Goal: Navigation & Orientation: Find specific page/section

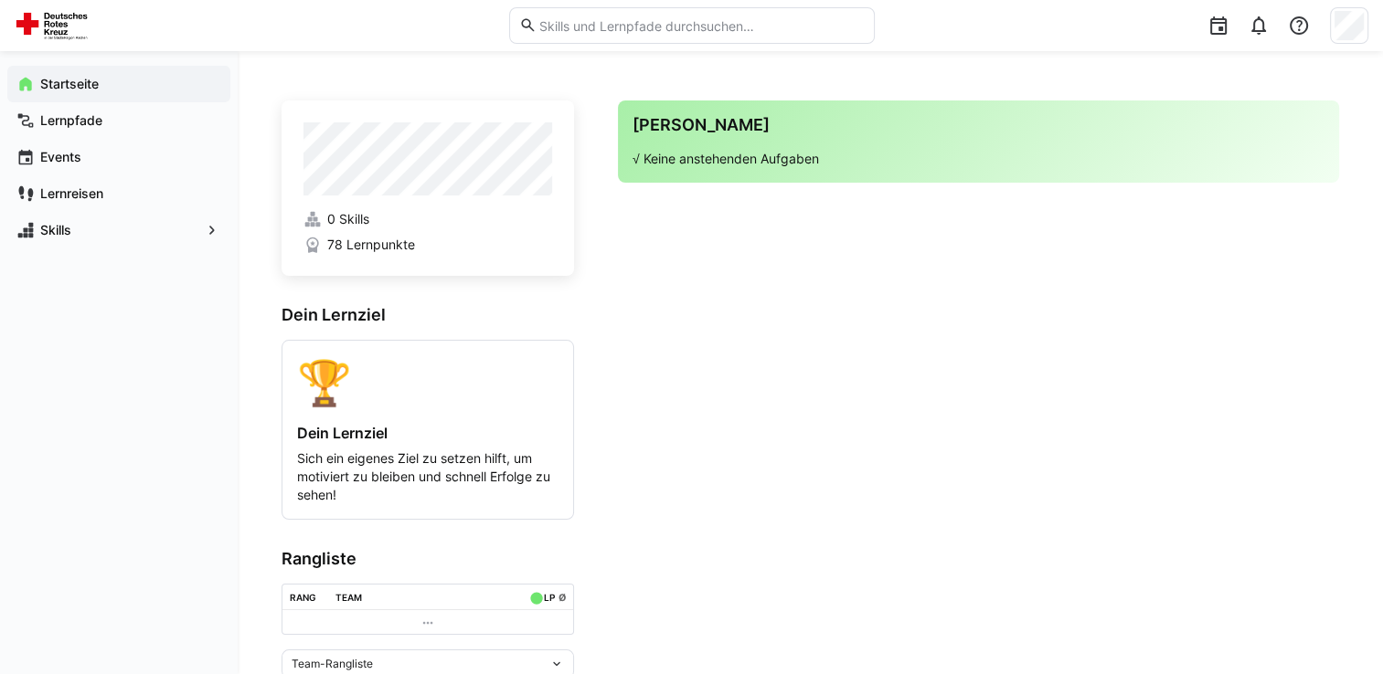
click at [669, 326] on app-home-right "Deine Agenda √ Keine anstehenden Aufgaben" at bounding box center [978, 408] width 721 height 615
click at [112, 122] on span "Lernpfade" at bounding box center [129, 121] width 184 height 18
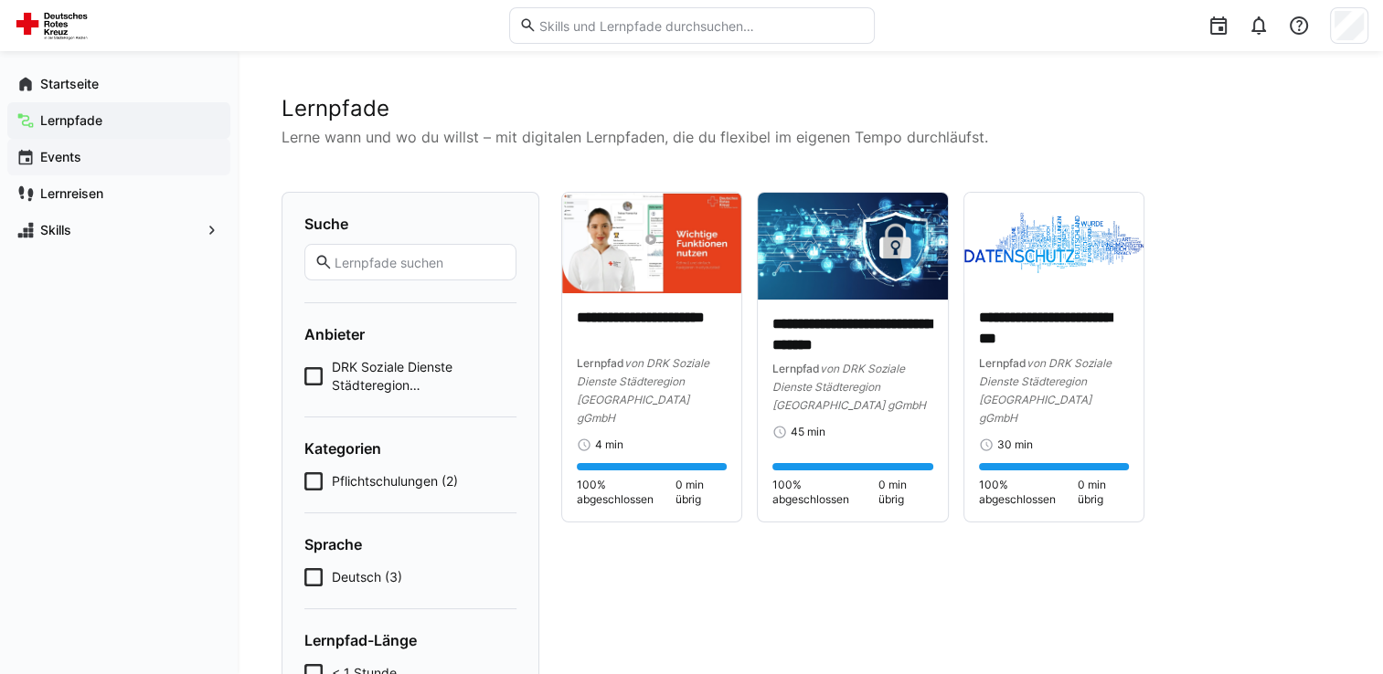
click at [0, 0] on app-navigation-label "Events" at bounding box center [0, 0] width 0 height 0
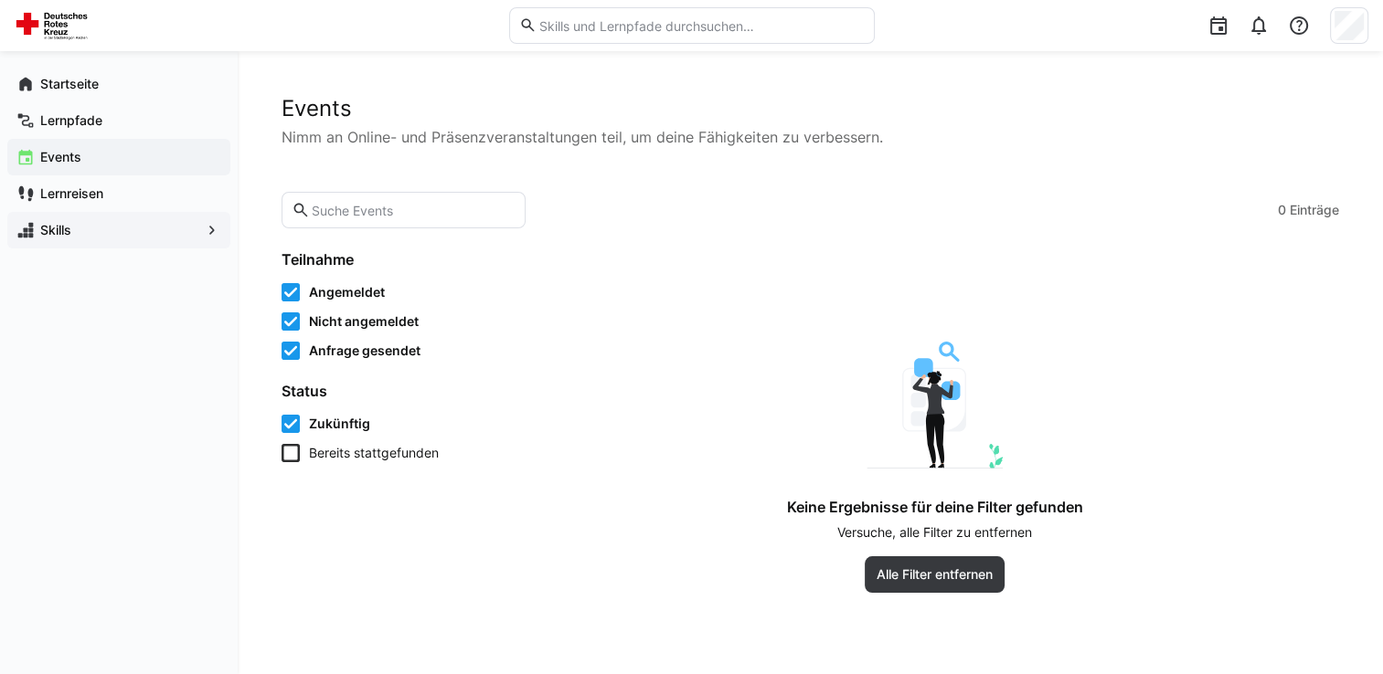
click at [0, 0] on app-navigation-label "Skills" at bounding box center [0, 0] width 0 height 0
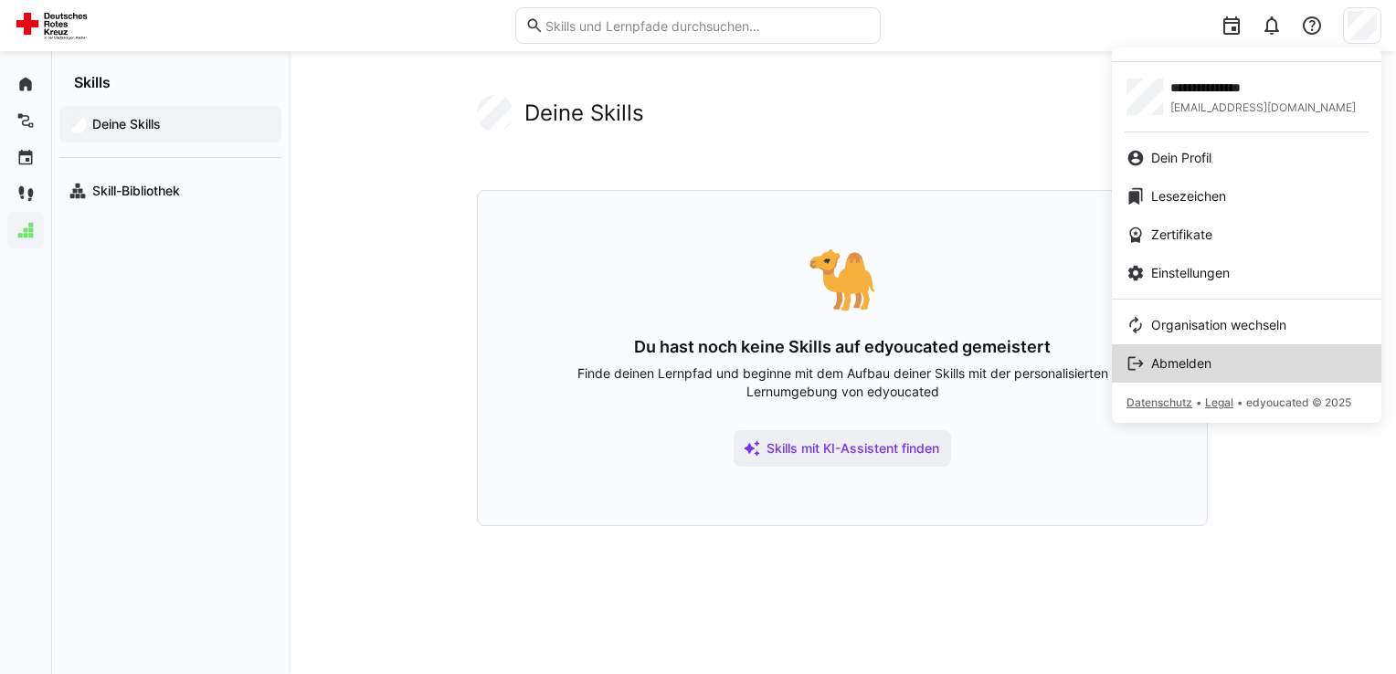
click at [1217, 375] on link "Abmelden" at bounding box center [1247, 364] width 270 height 38
